Goal: Task Accomplishment & Management: Complete application form

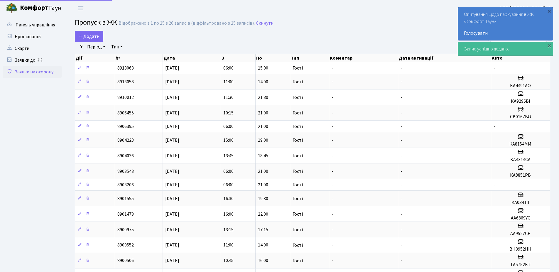
select select "25"
click at [89, 39] on span "Додати" at bounding box center [89, 36] width 21 height 6
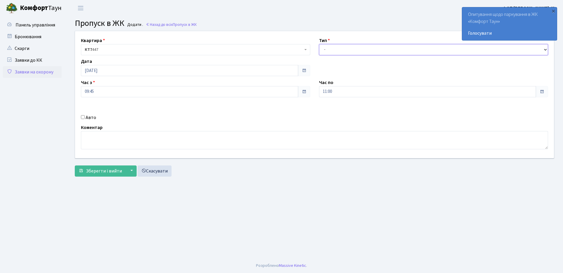
click at [340, 52] on select "- Доставка Таксі Гості Сервіс" at bounding box center [433, 49] width 229 height 11
select select "3"
click at [319, 44] on select "- Доставка Таксі Гості Сервіс" at bounding box center [433, 49] width 229 height 11
click at [345, 85] on div "Час по 11:00" at bounding box center [434, 88] width 238 height 18
click at [122, 70] on input "[DATE]" at bounding box center [189, 70] width 217 height 11
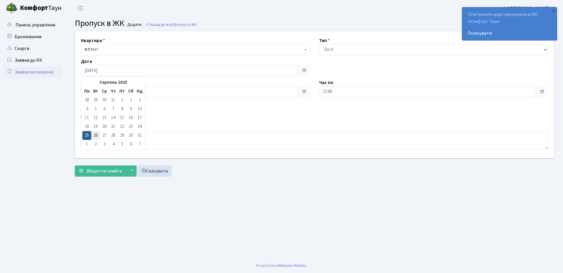
click at [97, 135] on td "26" at bounding box center [95, 135] width 9 height 9
type input "[DATE]"
click at [119, 89] on input "09:45" at bounding box center [189, 91] width 217 height 11
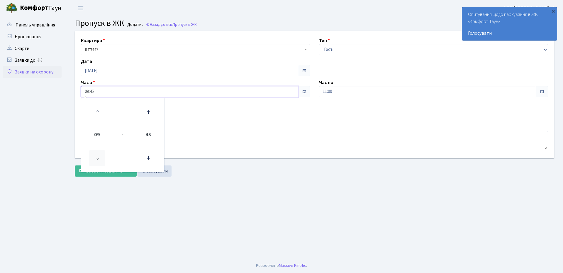
click at [95, 158] on icon at bounding box center [97, 158] width 16 height 16
click at [147, 156] on icon at bounding box center [149, 158] width 16 height 16
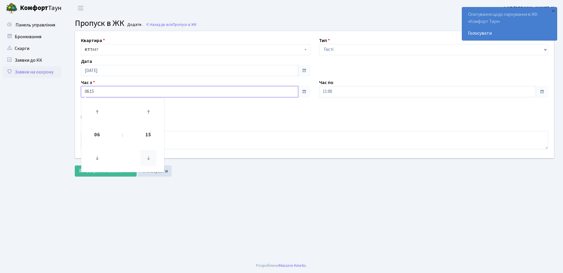
click at [147, 156] on icon at bounding box center [149, 158] width 16 height 16
type input "06:00"
click at [233, 117] on div "Авто" at bounding box center [196, 117] width 238 height 7
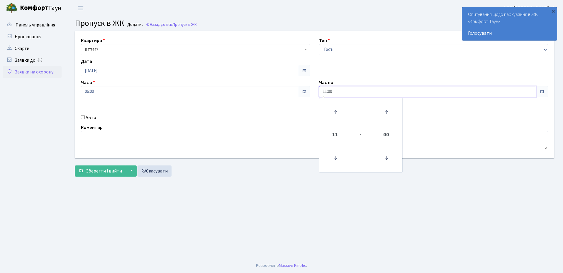
click at [343, 89] on input "11:00" at bounding box center [427, 91] width 217 height 11
click at [333, 110] on icon at bounding box center [336, 112] width 16 height 16
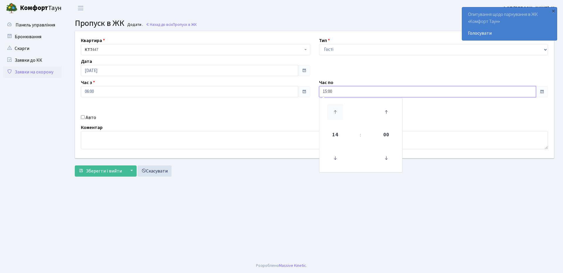
click at [333, 110] on icon at bounding box center [336, 112] width 16 height 16
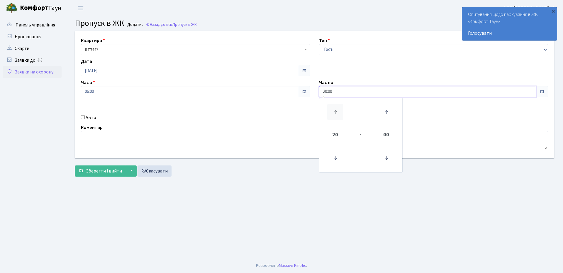
click at [333, 110] on icon at bounding box center [336, 112] width 16 height 16
type input "21:00"
click at [293, 119] on div "Авто" at bounding box center [196, 117] width 238 height 7
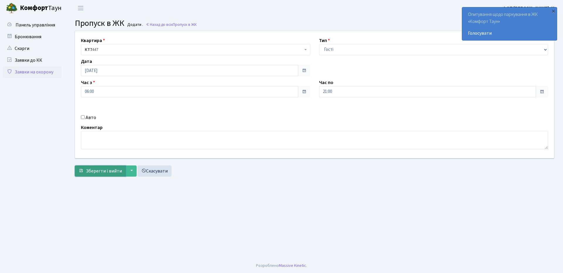
click at [90, 171] on span "Зберегти і вийти" at bounding box center [104, 171] width 36 height 6
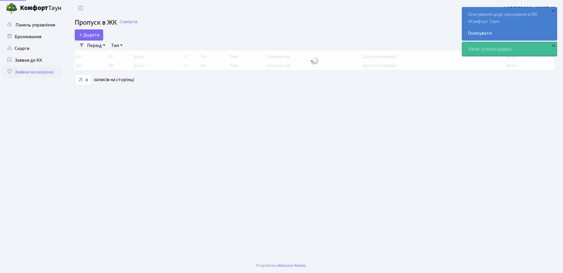
select select "25"
